Goal: Obtain resource: Obtain resource

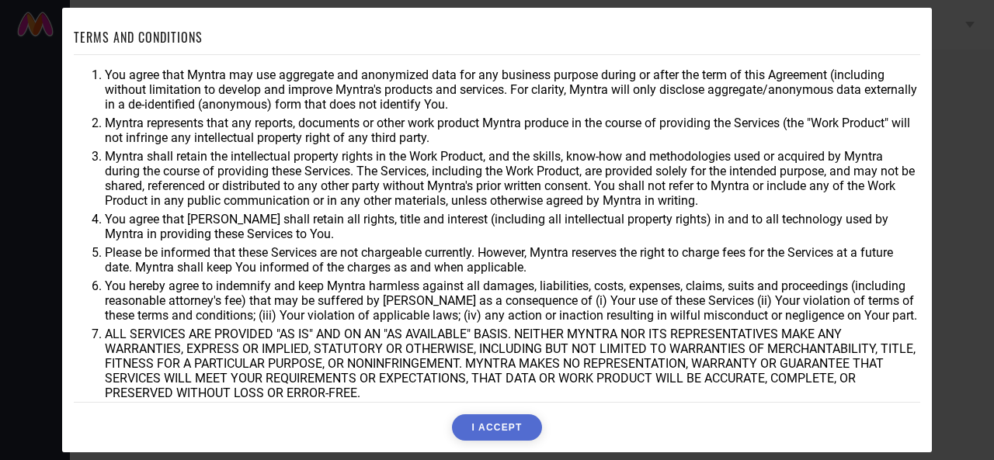
click at [500, 426] on button "I ACCEPT" at bounding box center [496, 428] width 89 height 26
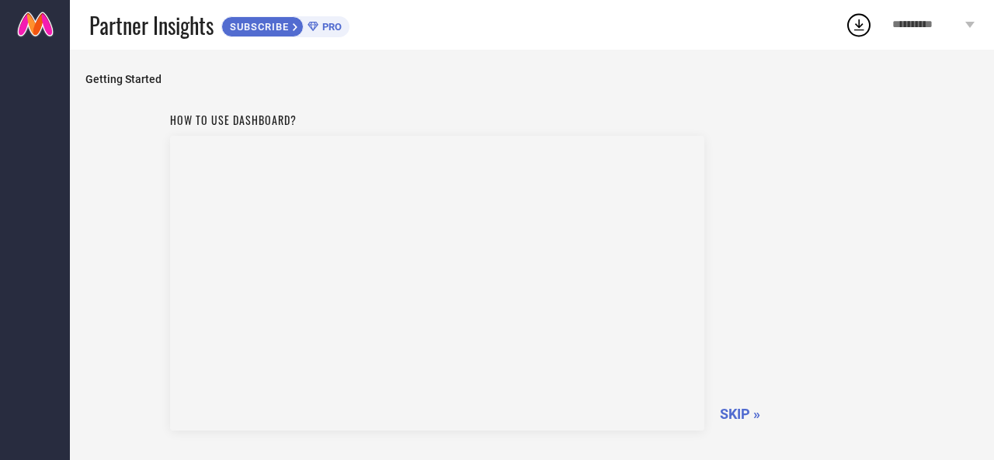
click at [735, 416] on span "SKIP »" at bounding box center [740, 414] width 40 height 16
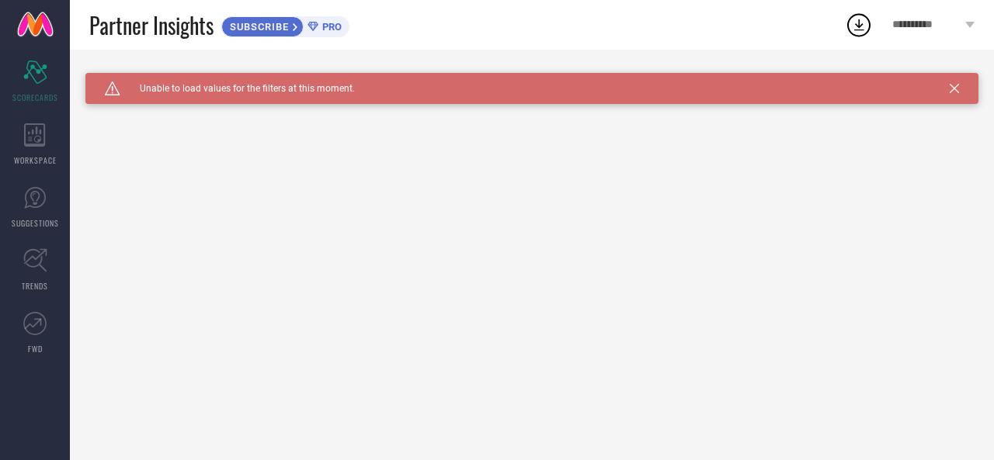
click at [971, 19] on div "**********" at bounding box center [933, 25] width 121 height 50
click at [956, 88] on icon at bounding box center [954, 88] width 9 height 9
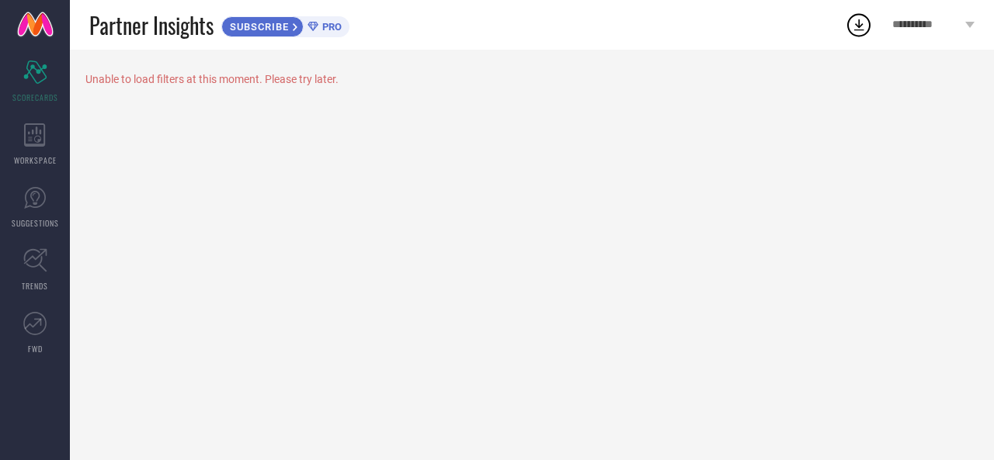
click at [969, 19] on div "**********" at bounding box center [933, 25] width 121 height 50
click at [855, 29] on icon at bounding box center [859, 25] width 28 height 28
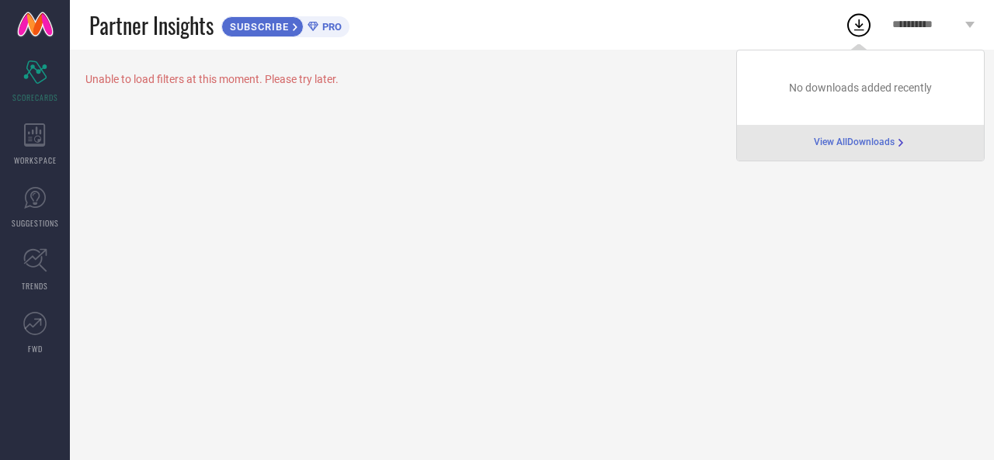
click at [837, 143] on span "View All Downloads" at bounding box center [854, 143] width 81 height 12
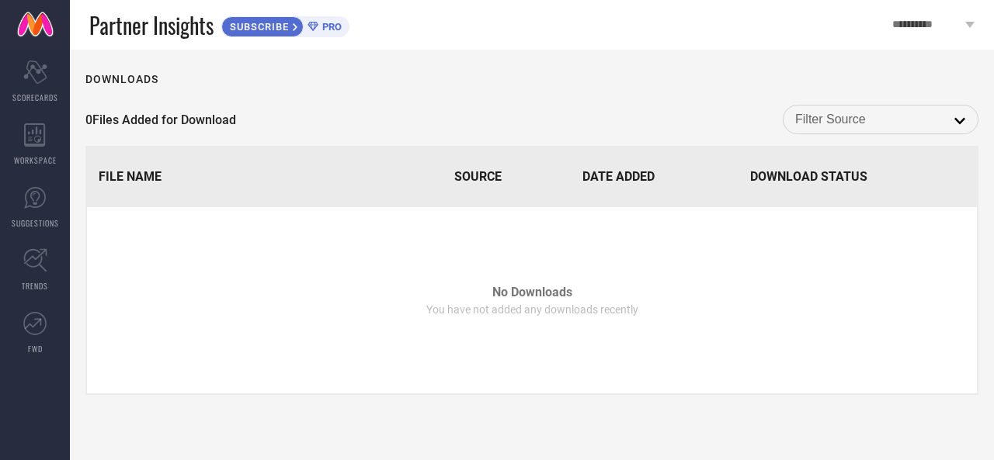
click at [228, 86] on div "Downloads 0 Files Added for Download open File Name Source Date Added Download …" at bounding box center [532, 255] width 924 height 411
click at [950, 108] on div "open" at bounding box center [881, 120] width 196 height 30
click at [43, 36] on link at bounding box center [35, 25] width 70 height 50
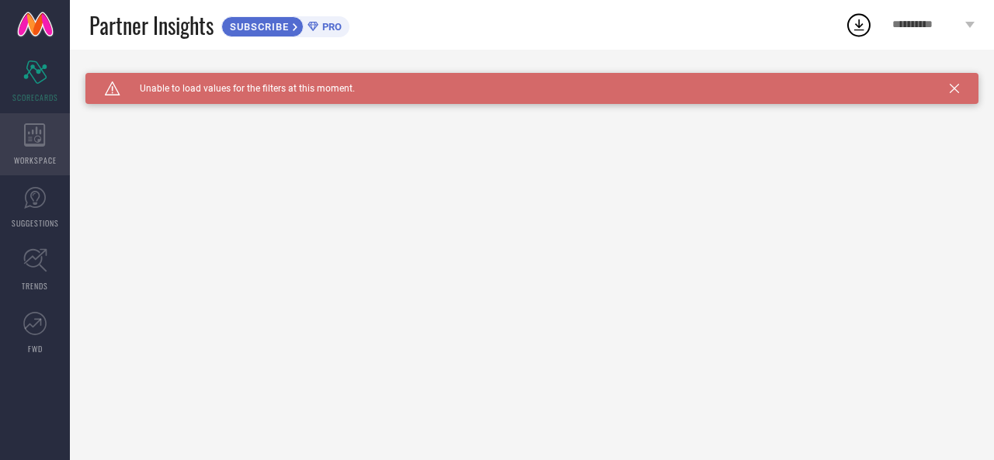
click at [26, 133] on icon at bounding box center [35, 134] width 22 height 23
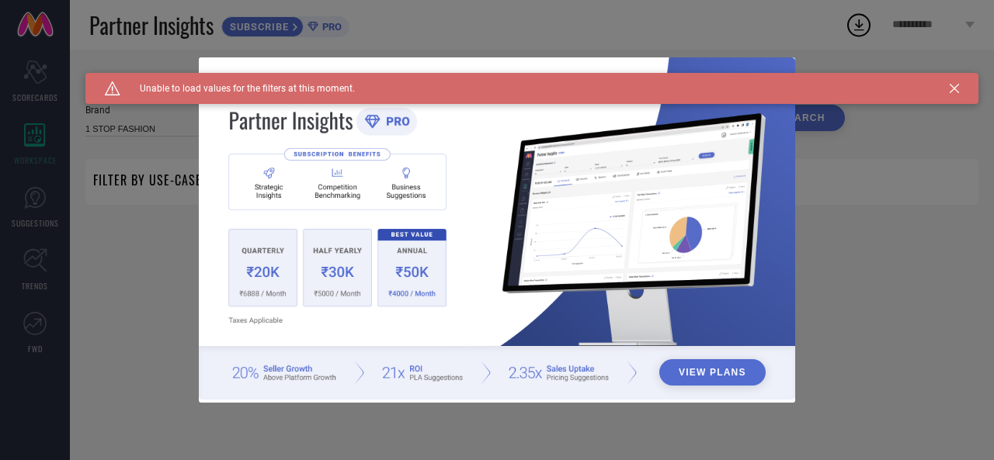
type input "1 STOP FASHION"
type input "All"
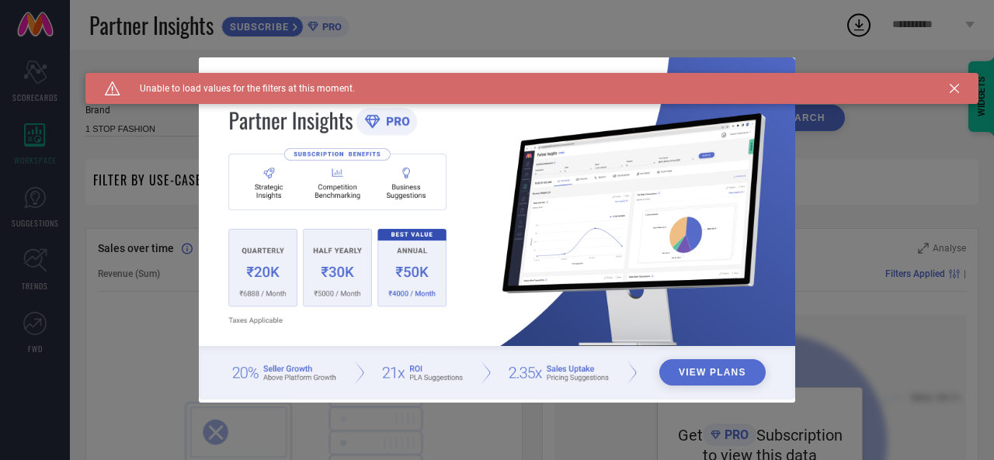
click at [30, 189] on div "View Plans" at bounding box center [497, 230] width 994 height 460
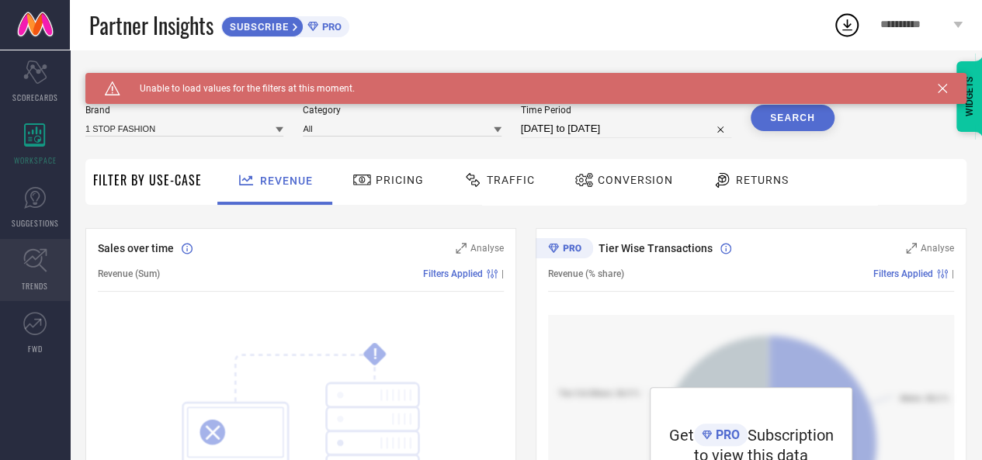
click at [31, 262] on icon at bounding box center [35, 260] width 24 height 24
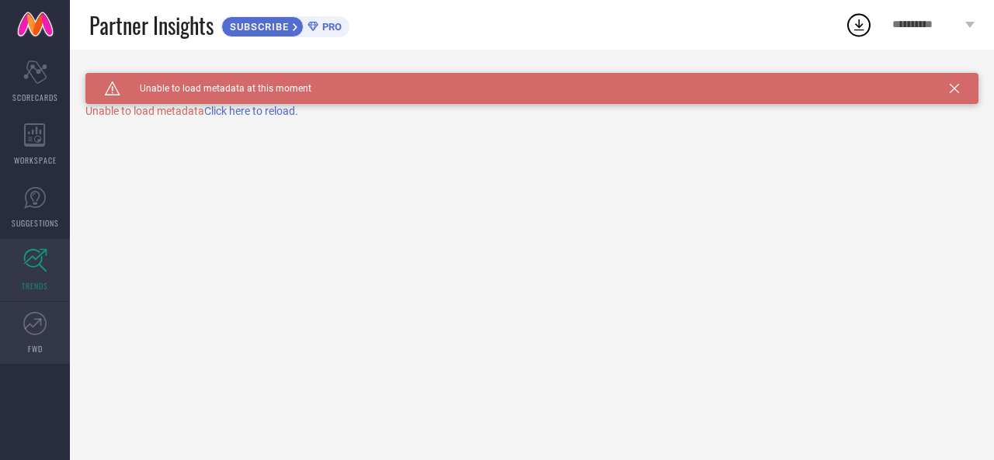
click at [38, 316] on icon at bounding box center [34, 323] width 23 height 23
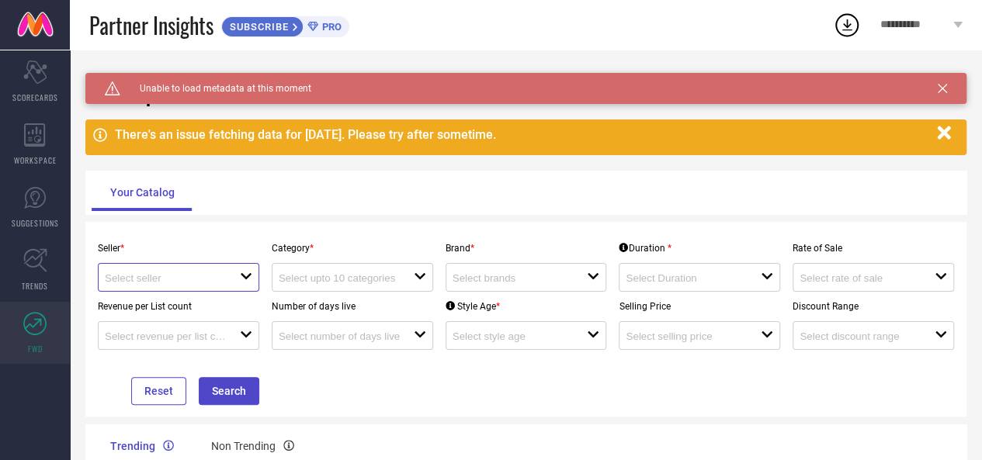
click at [190, 277] on input at bounding box center [165, 279] width 121 height 12
click at [179, 302] on li "Myntra ( MINT_1 )" at bounding box center [192, 307] width 186 height 28
type input "Myntra ( MINT_1 )"
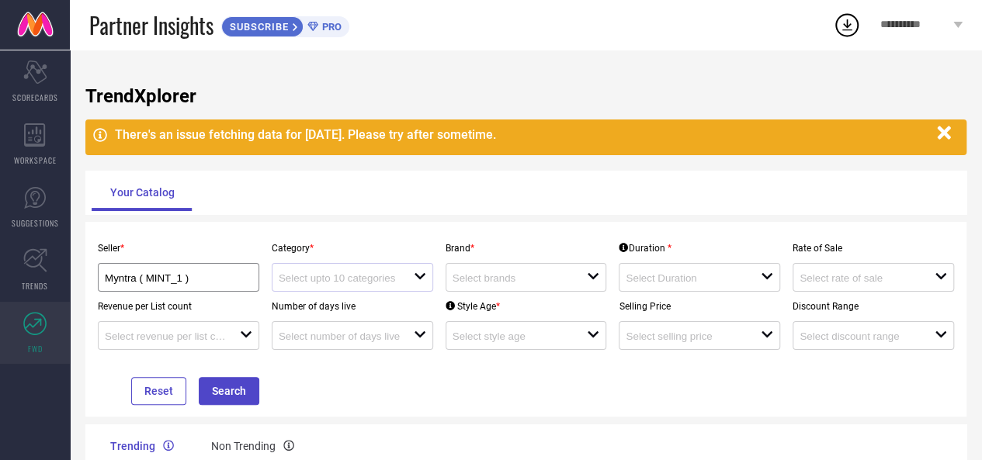
click at [324, 288] on div "open" at bounding box center [353, 277] width 162 height 29
click at [491, 284] on input at bounding box center [513, 279] width 121 height 12
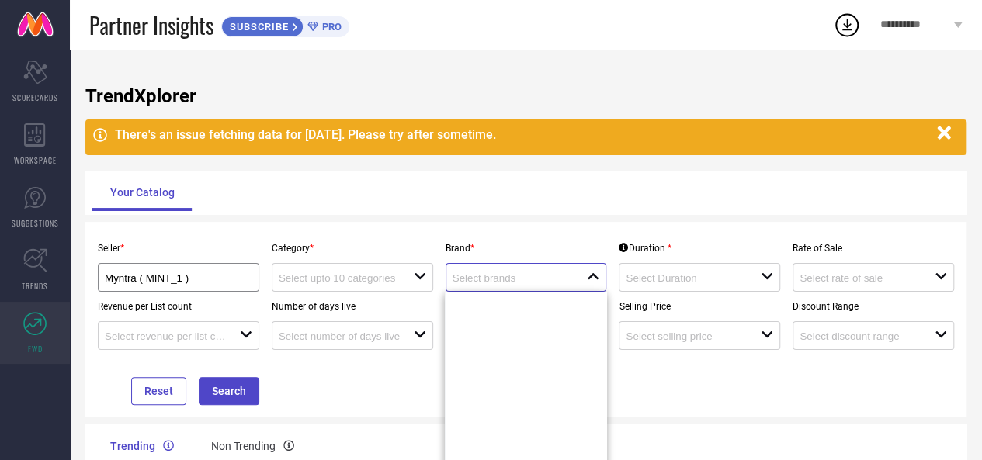
scroll to position [4271, 0]
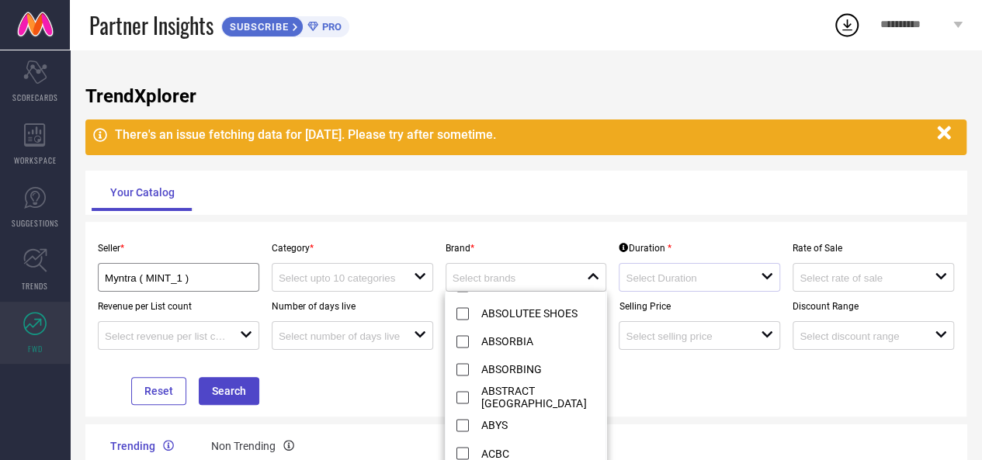
click at [749, 271] on div at bounding box center [693, 277] width 135 height 15
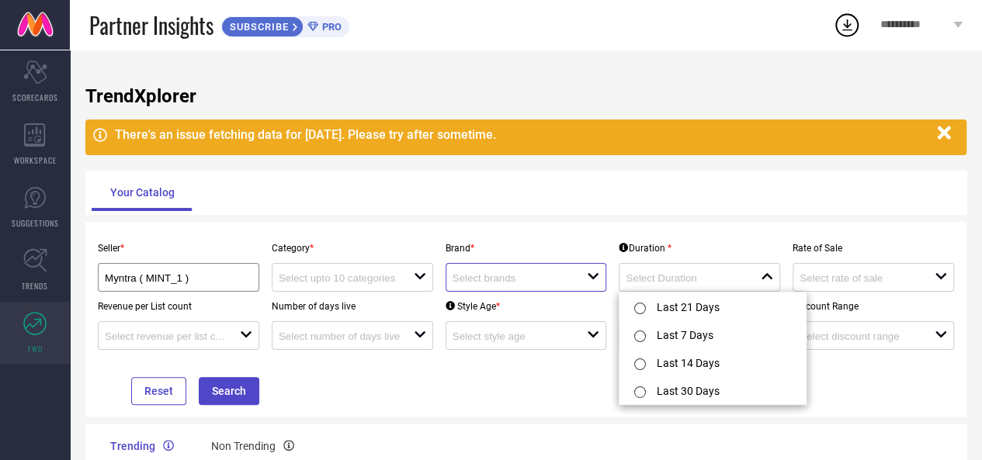
click at [533, 274] on input at bounding box center [513, 279] width 121 height 12
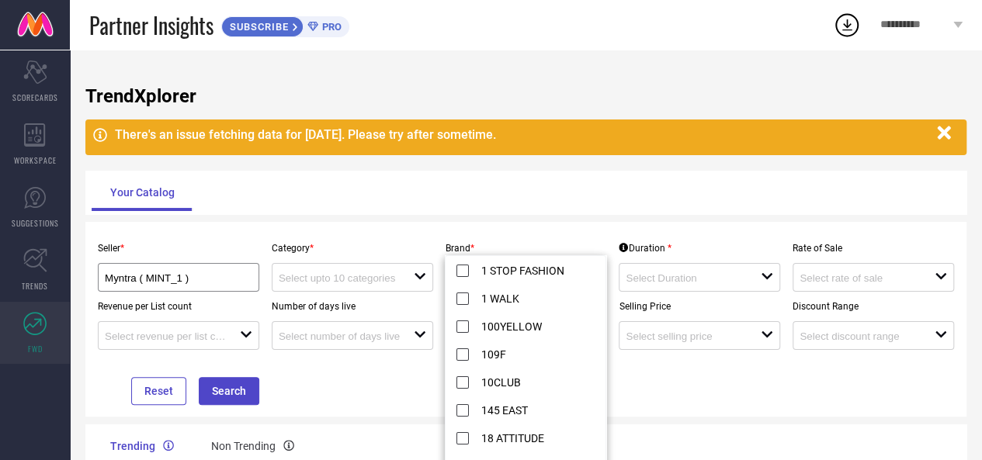
scroll to position [89, 0]
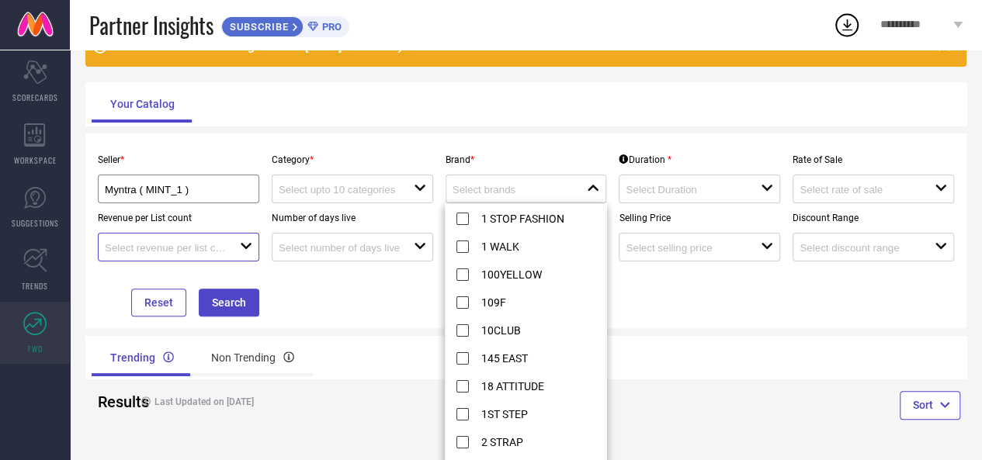
click at [210, 243] on input at bounding box center [165, 248] width 121 height 12
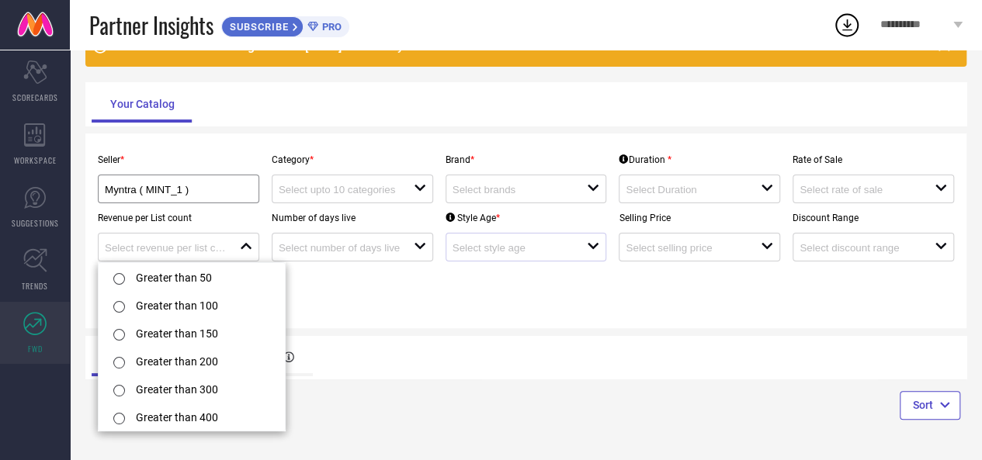
click at [565, 240] on div "open" at bounding box center [527, 247] width 162 height 29
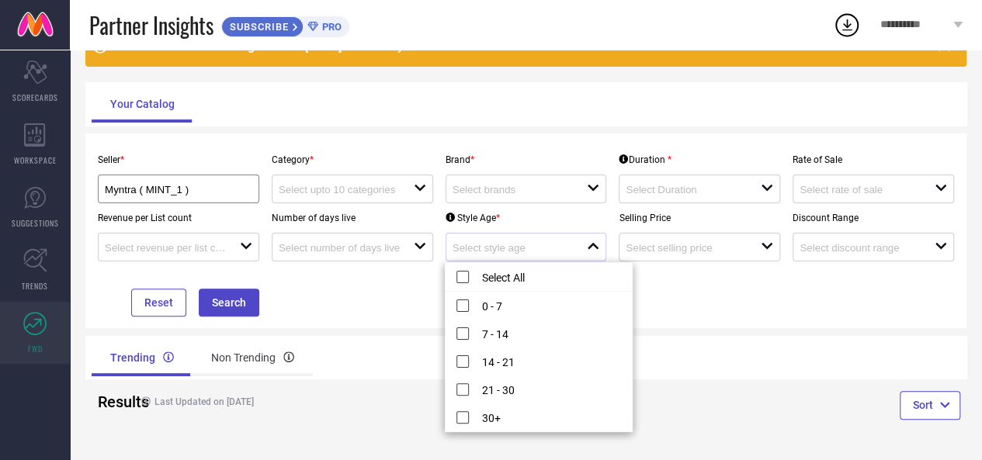
click at [565, 240] on div "close" at bounding box center [527, 247] width 162 height 29
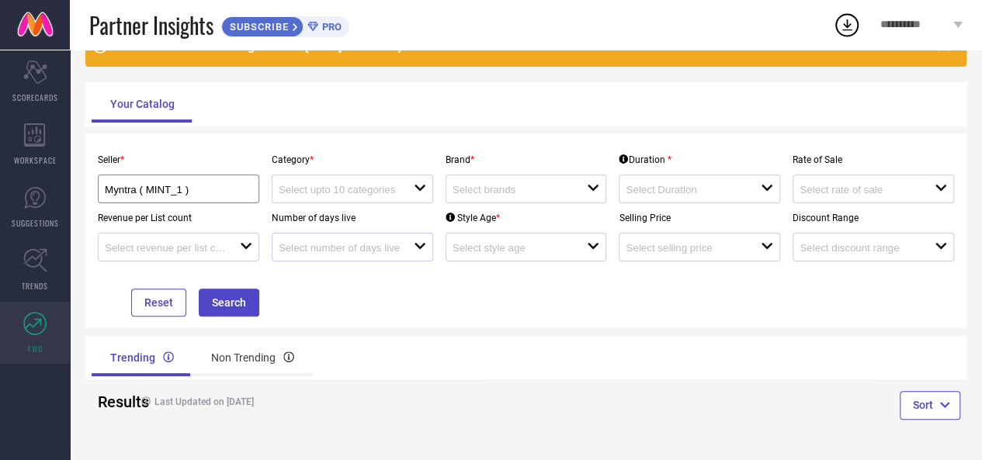
click at [429, 251] on div "open" at bounding box center [353, 247] width 162 height 29
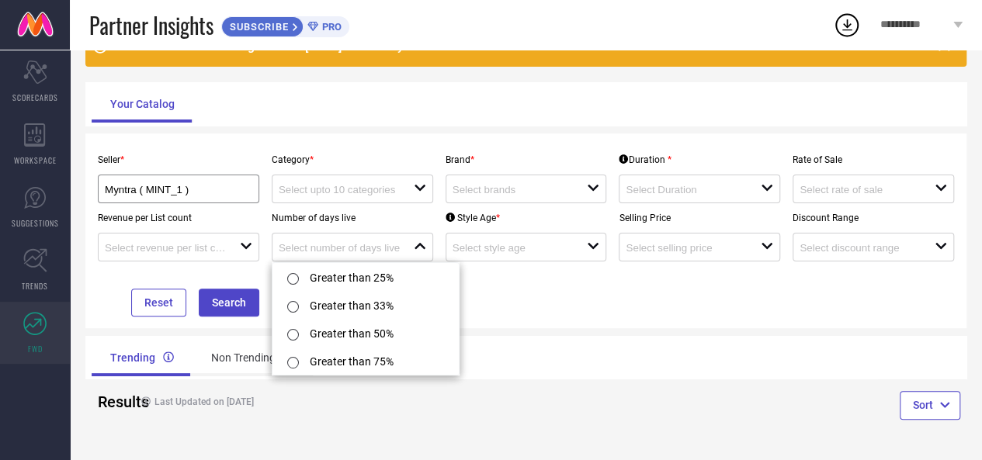
click at [419, 208] on div "Number of days live close" at bounding box center [353, 232] width 174 height 58
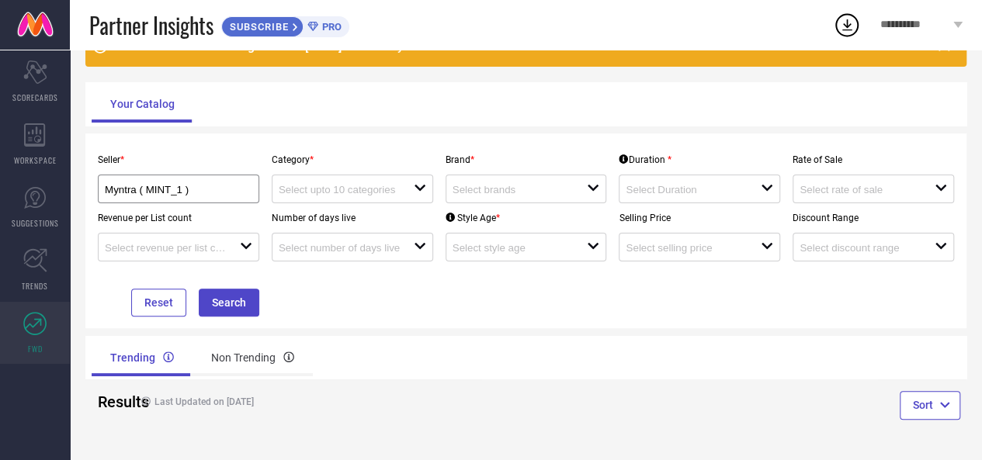
scroll to position [0, 0]
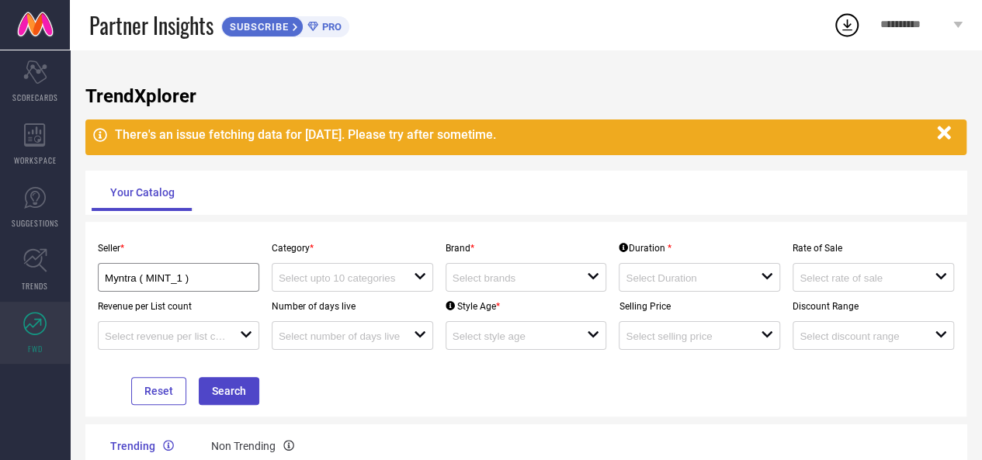
click at [845, 23] on icon at bounding box center [847, 25] width 28 height 28
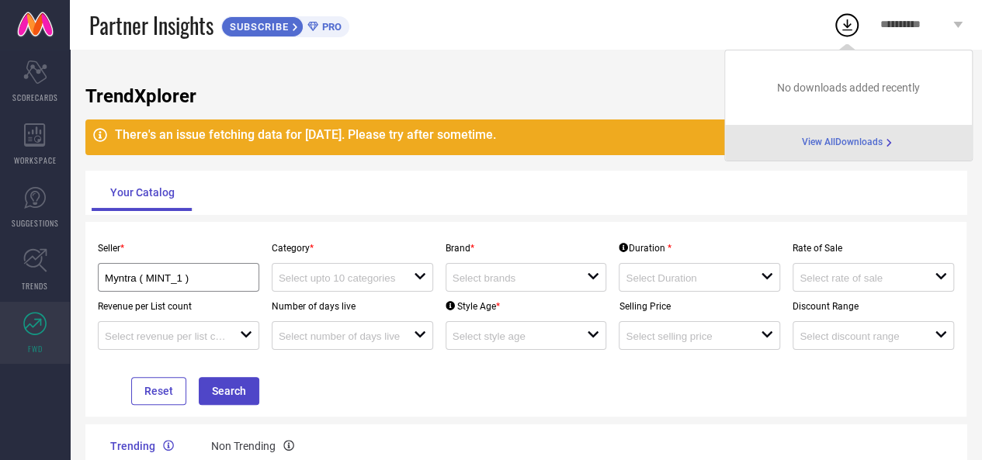
click at [850, 145] on span "View All Downloads" at bounding box center [842, 143] width 81 height 12
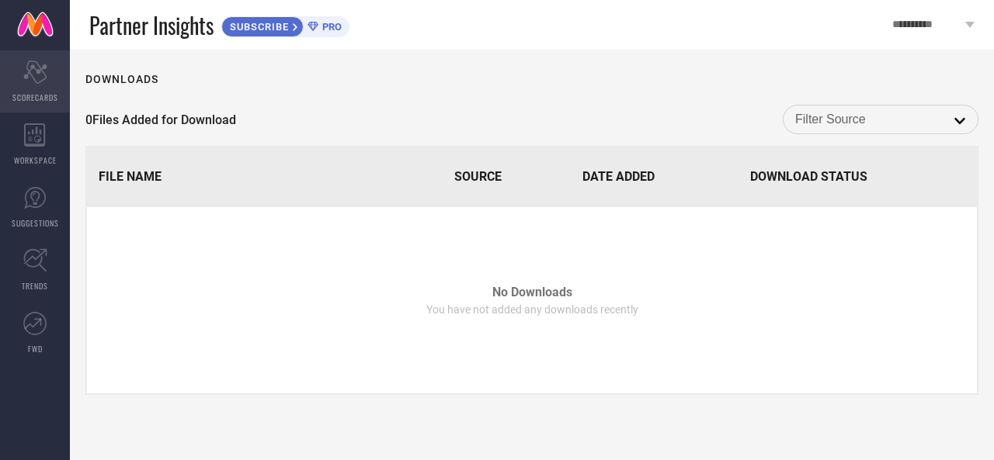
click at [47, 90] on div "Scorecard SCORECARDS" at bounding box center [35, 81] width 70 height 62
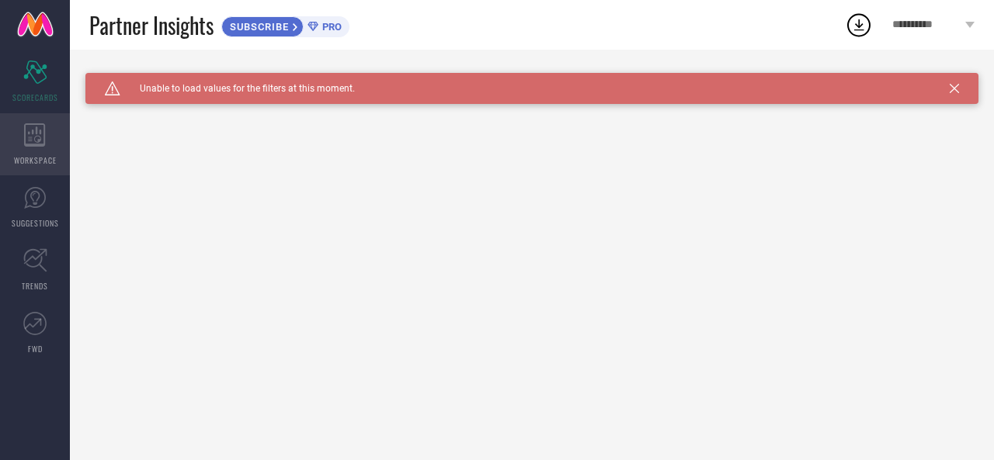
click at [33, 145] on icon at bounding box center [34, 134] width 21 height 23
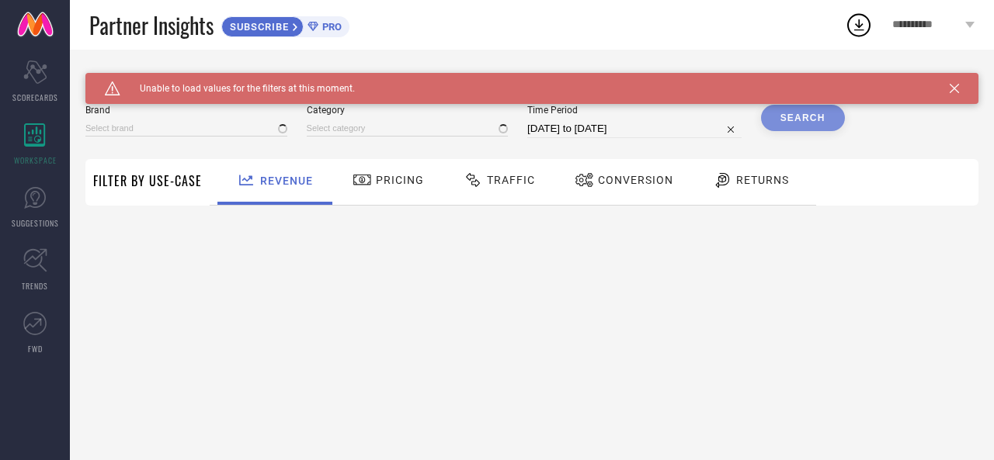
type input "1 STOP FASHION"
type input "All"
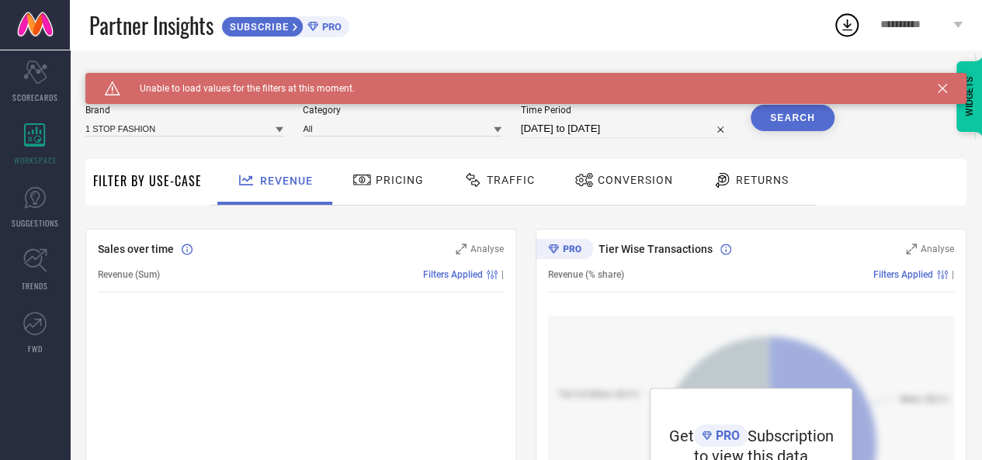
click at [37, 40] on link at bounding box center [35, 25] width 70 height 50
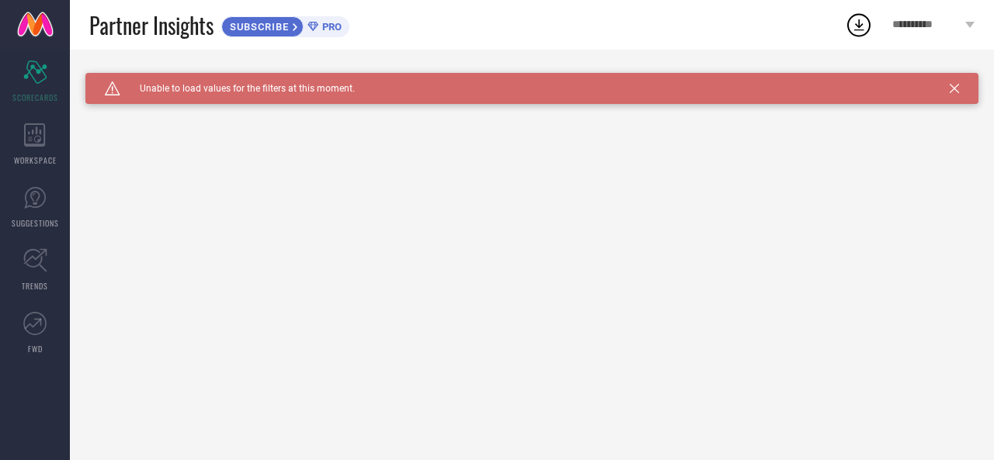
click at [946, 29] on span "**********" at bounding box center [926, 25] width 69 height 13
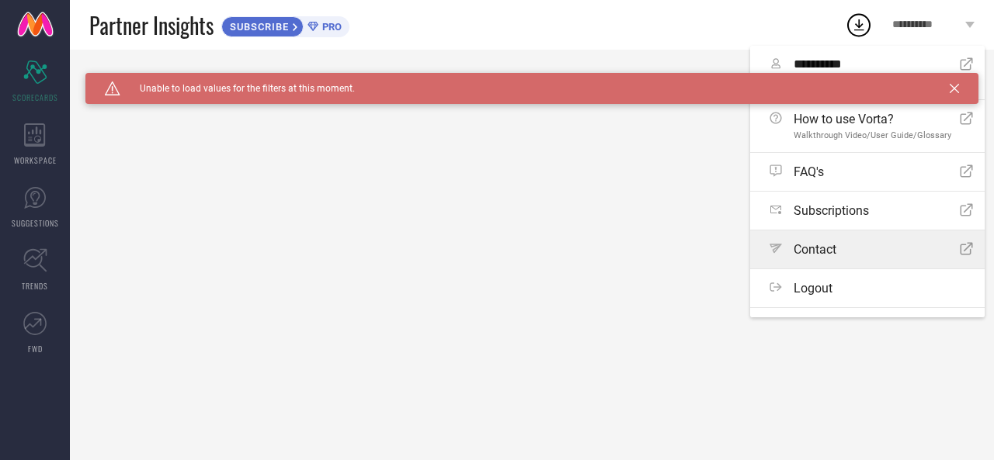
click at [884, 240] on link "Path Contact Open Icon" at bounding box center [867, 250] width 235 height 38
